Goal: Feedback & Contribution: Submit feedback/report problem

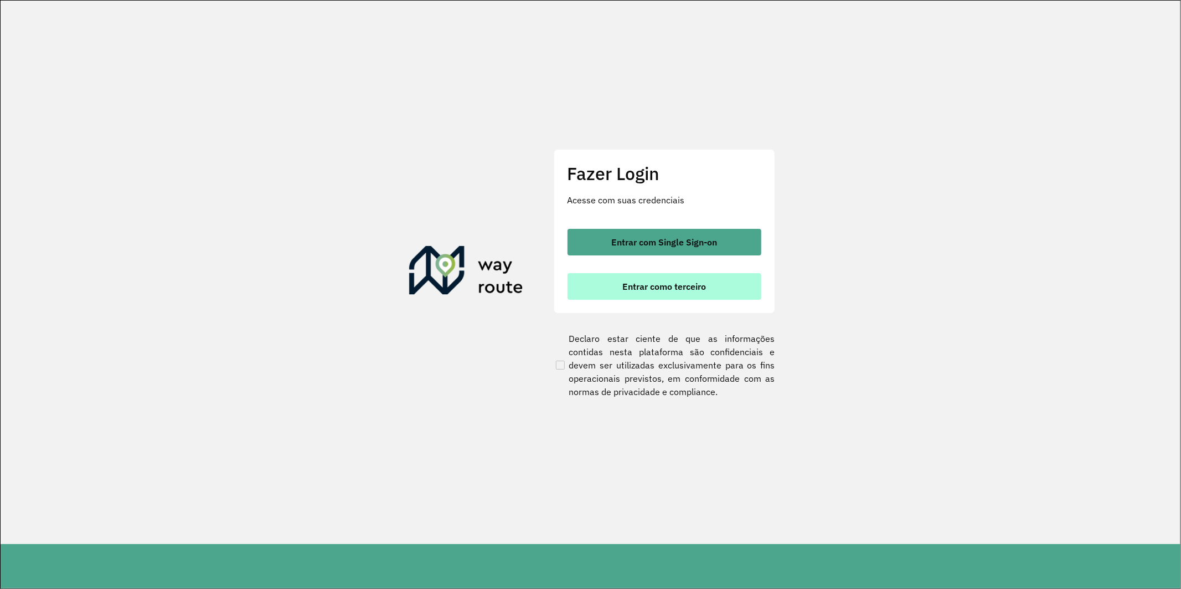
click at [672, 291] on span "Entrar como terceiro" at bounding box center [664, 286] width 84 height 9
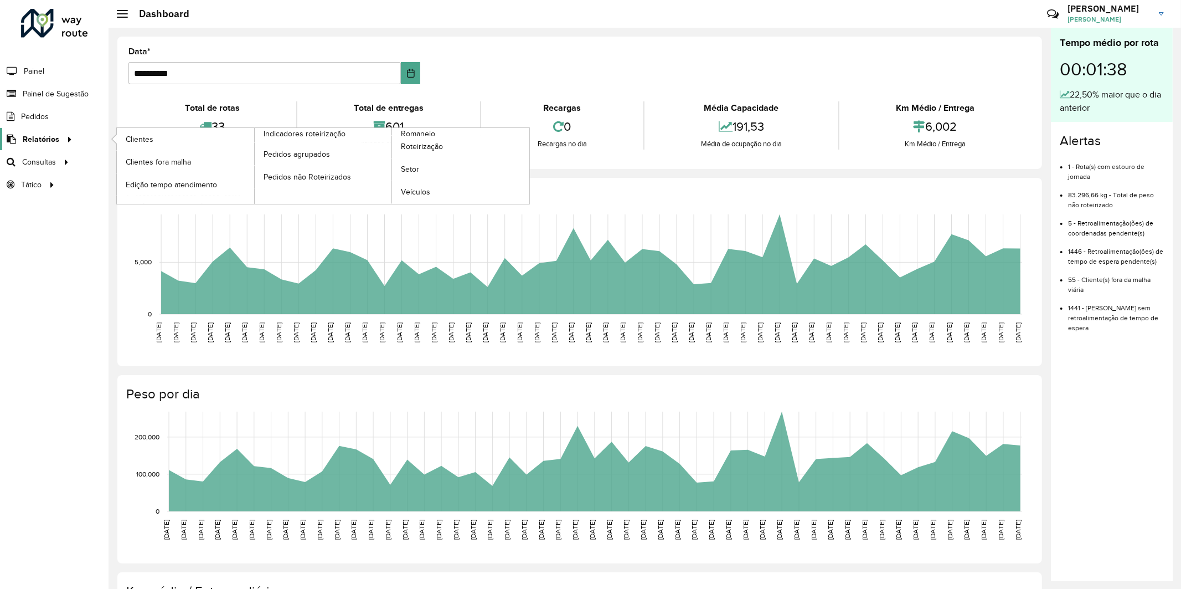
click at [46, 137] on span "Relatórios" at bounding box center [41, 139] width 37 height 12
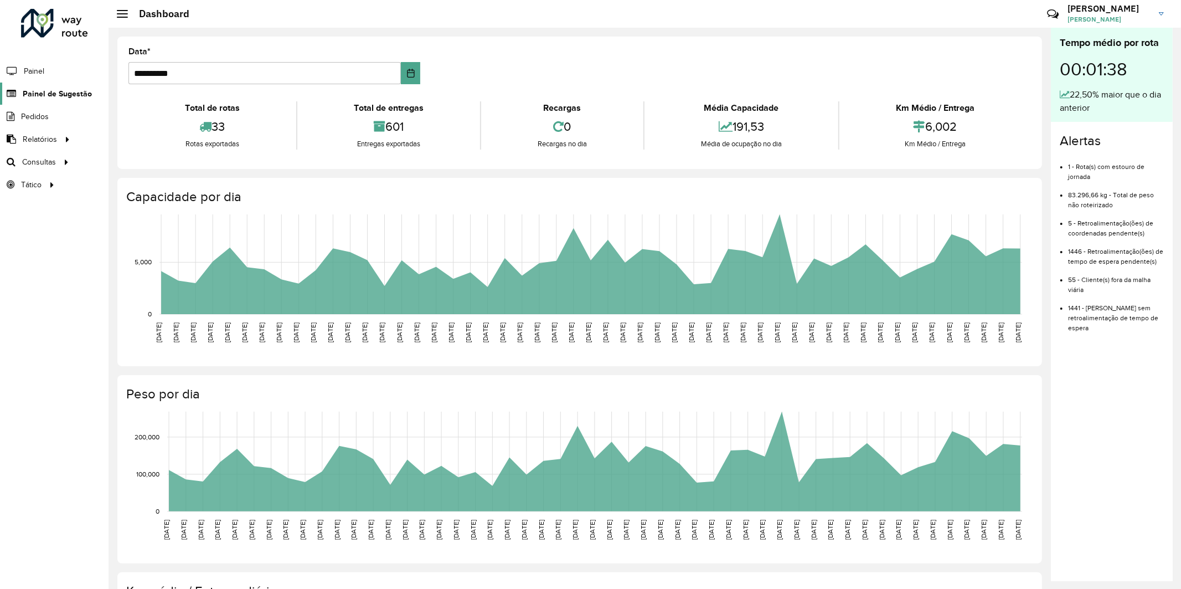
click at [56, 91] on span "Painel de Sugestão" at bounding box center [57, 94] width 69 height 12
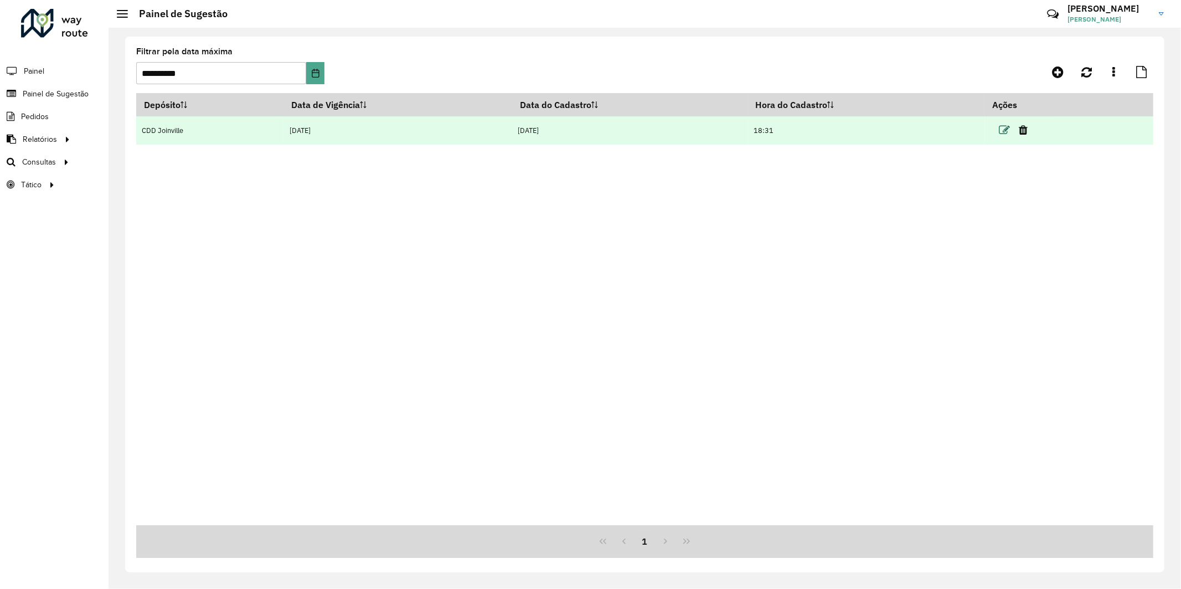
click at [1008, 132] on icon at bounding box center [1004, 130] width 11 height 11
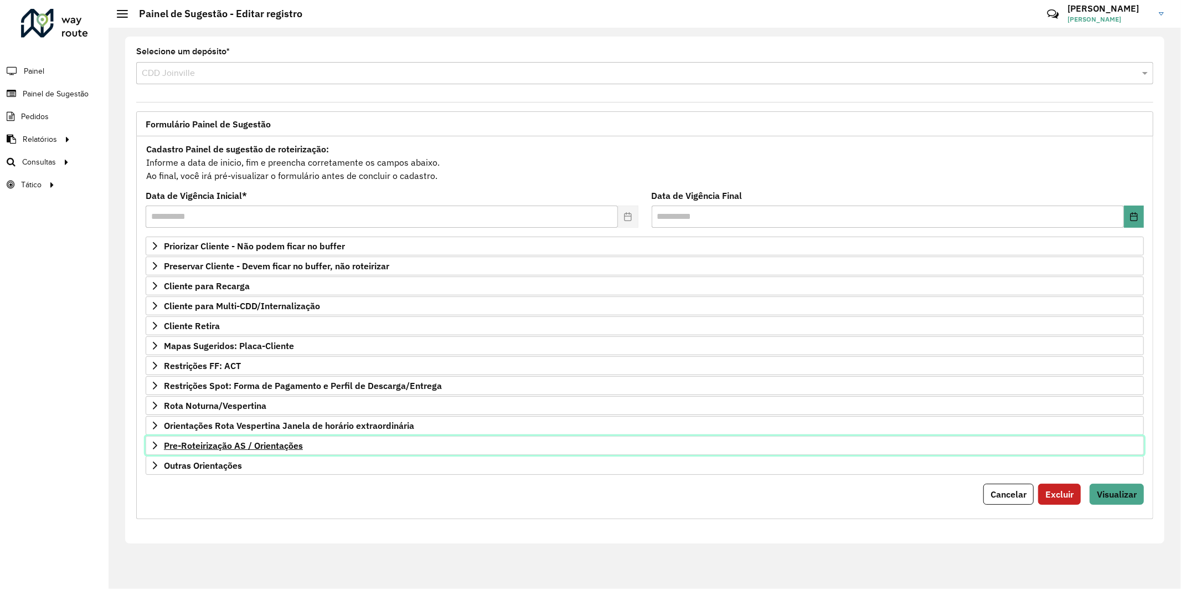
click at [241, 450] on span "Pre-Roteirização AS / Orientações" at bounding box center [233, 445] width 139 height 9
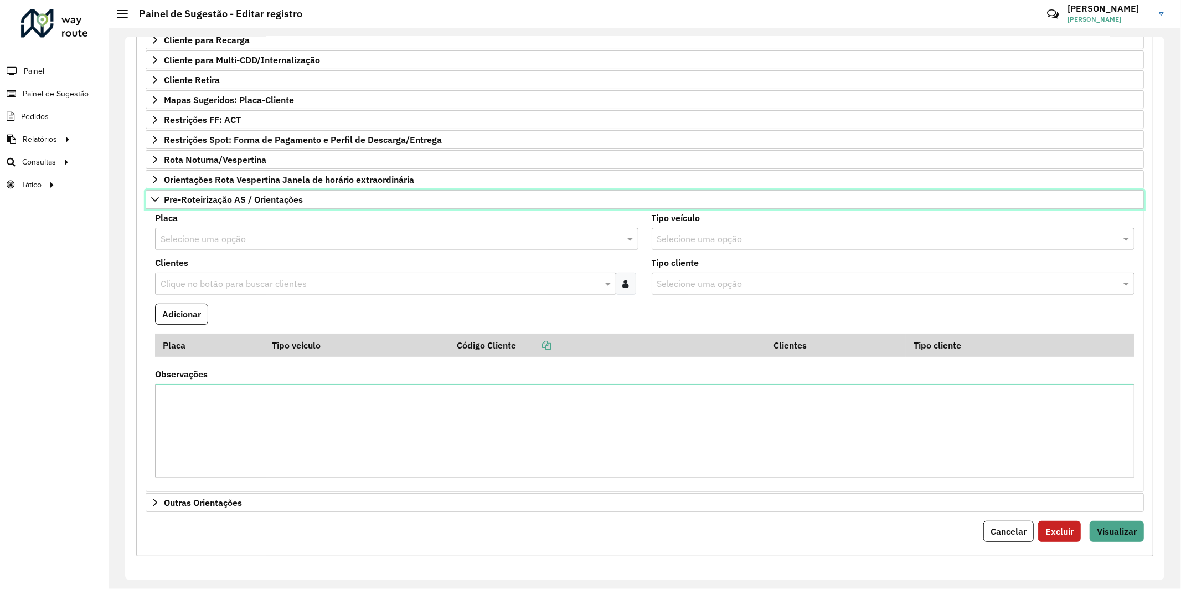
scroll to position [184, 0]
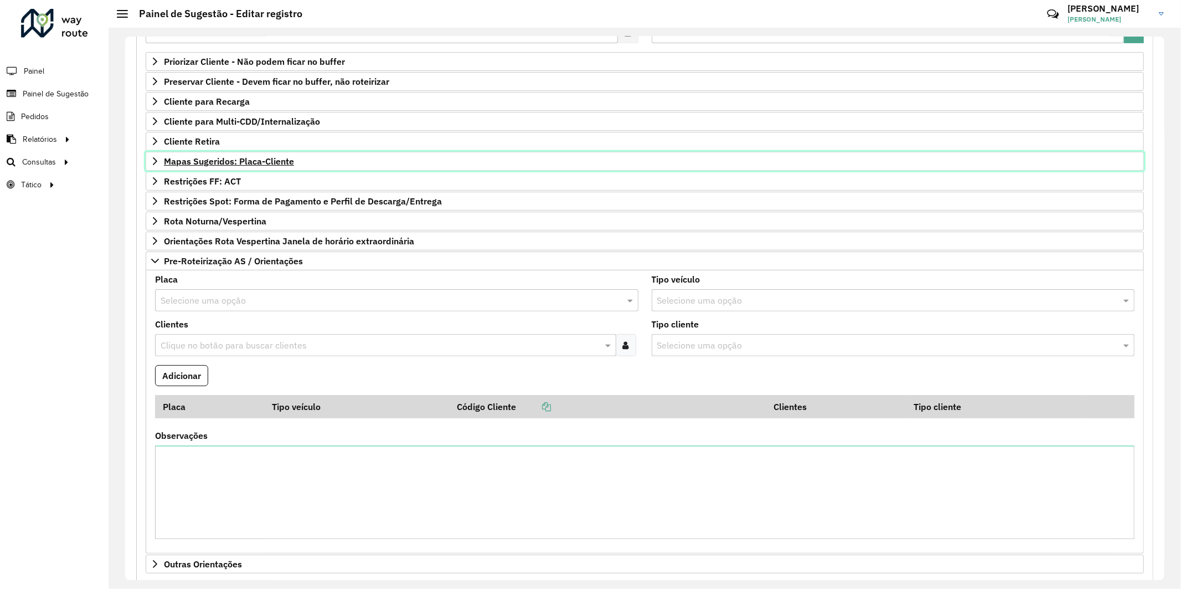
click at [275, 157] on span "Mapas Sugeridos: Placa-Cliente" at bounding box center [229, 161] width 130 height 9
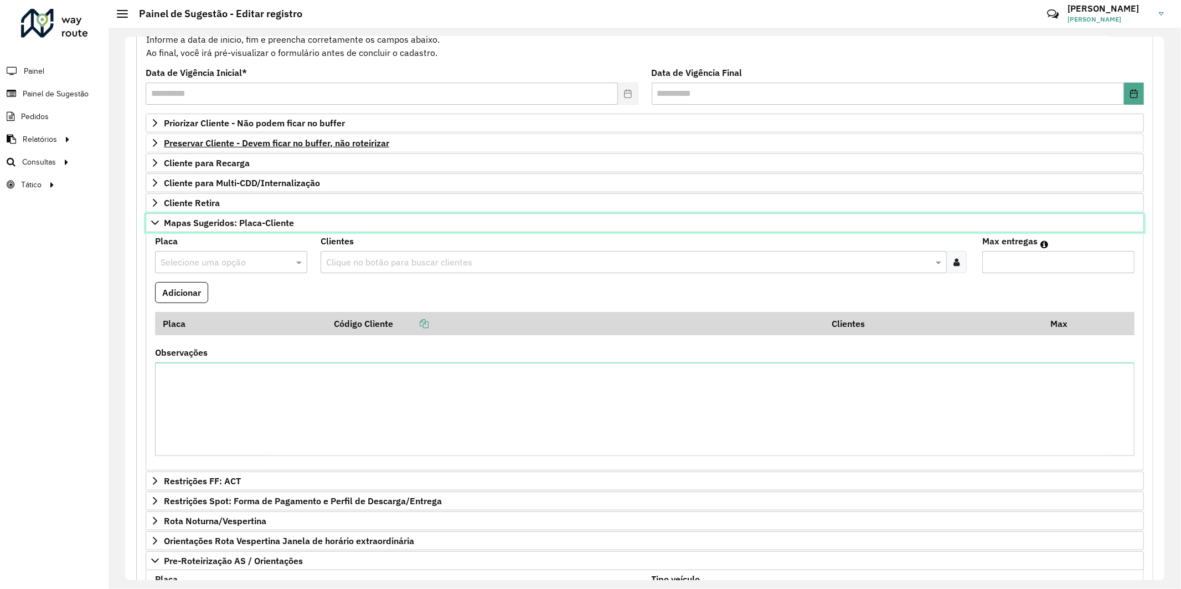
scroll to position [61, 0]
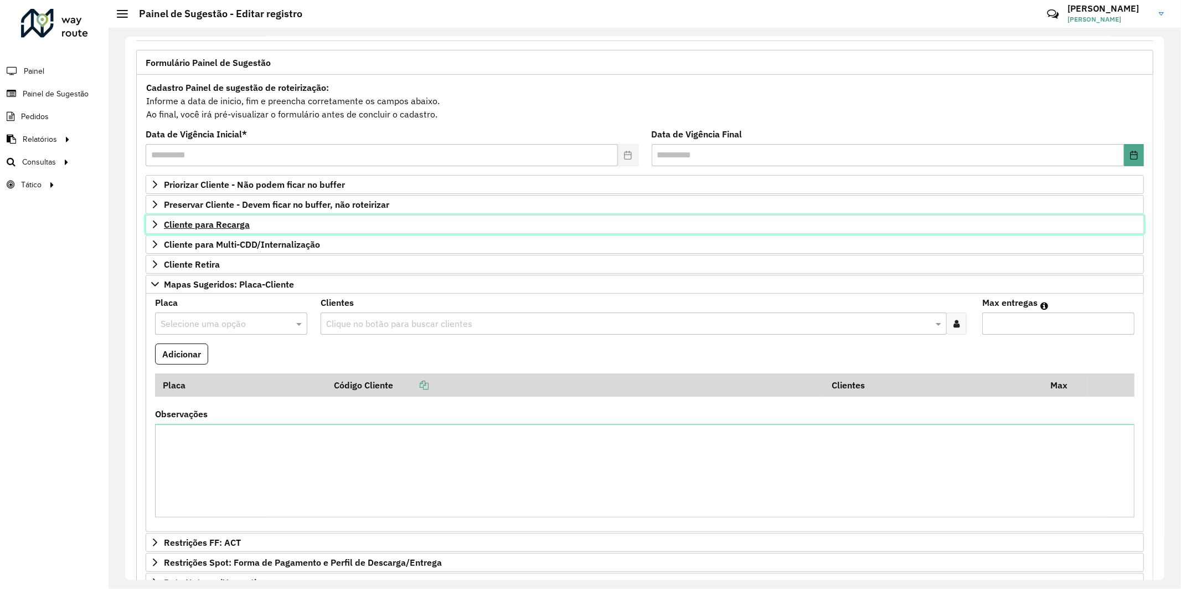
click at [241, 224] on span "Cliente para Recarga" at bounding box center [207, 224] width 86 height 9
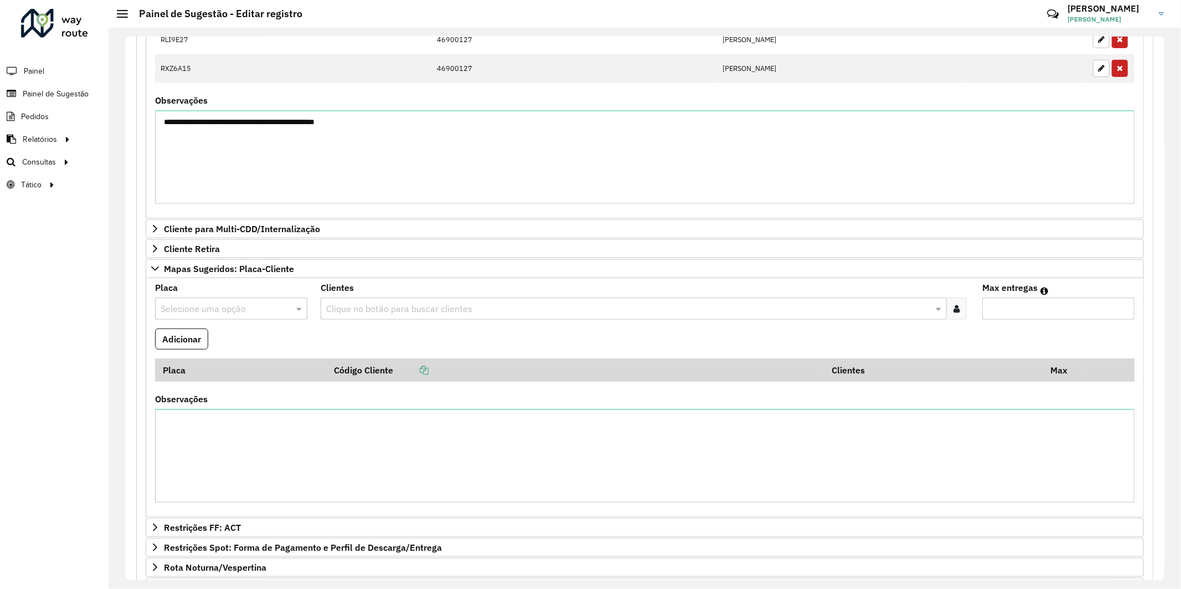
scroll to position [677, 0]
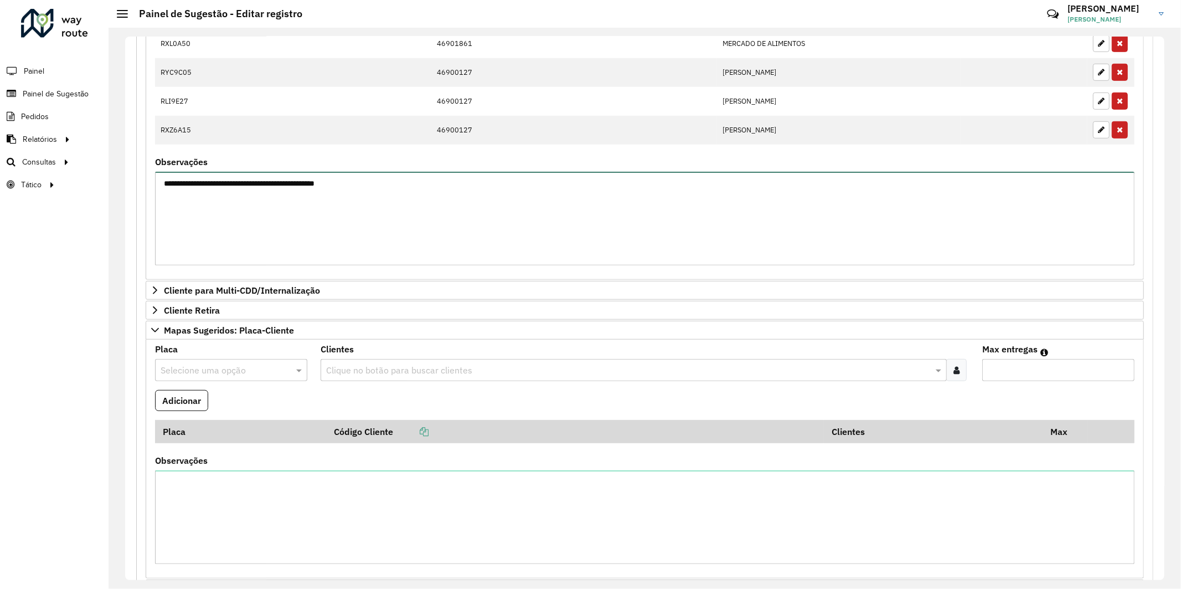
click at [415, 186] on textarea "**********" at bounding box center [644, 219] width 979 height 94
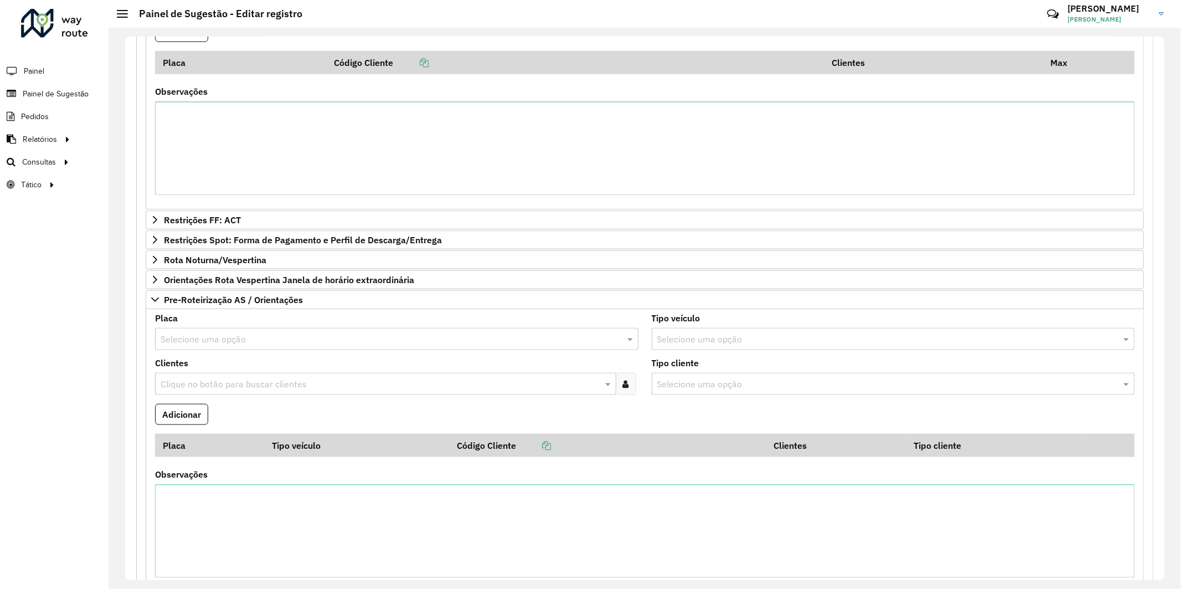
scroll to position [1152, 0]
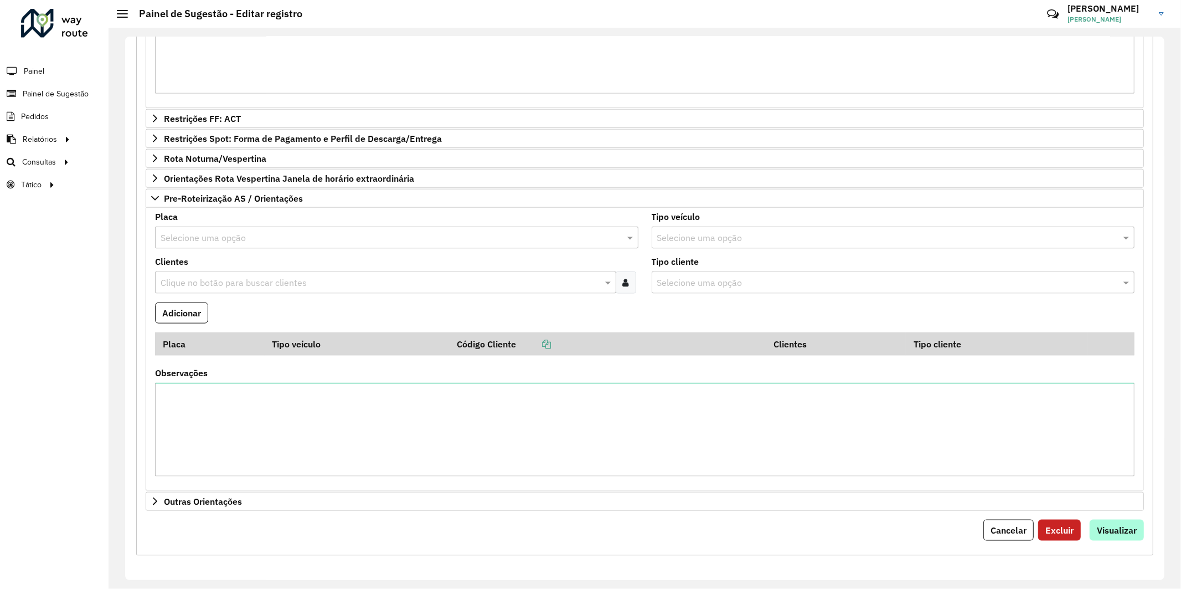
type textarea "**********"
click at [1116, 535] on span "Visualizar" at bounding box center [1117, 529] width 40 height 11
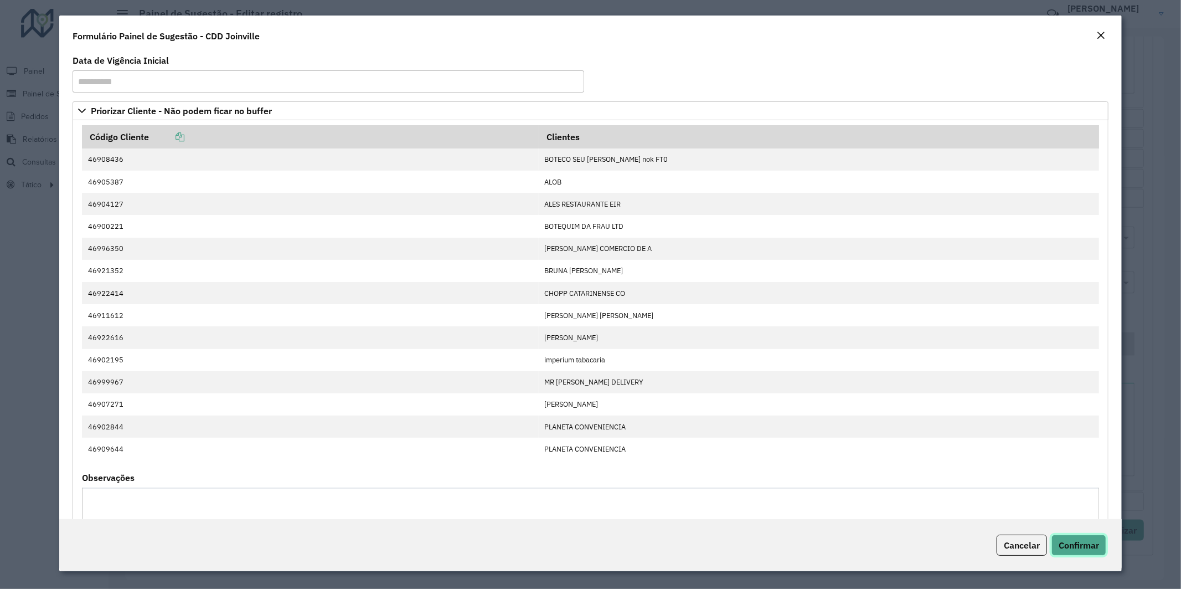
click at [1095, 541] on span "Confirmar" at bounding box center [1079, 544] width 40 height 11
